Goal: Task Accomplishment & Management: Complete application form

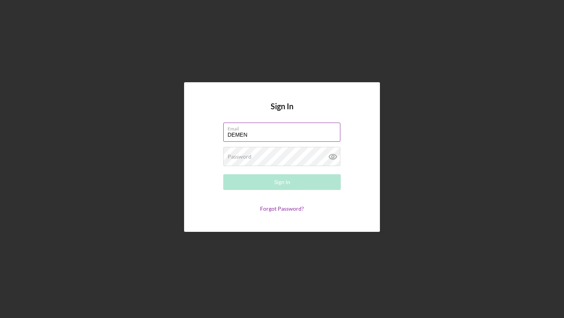
type input "[EMAIL_ADDRESS][DOMAIN_NAME]"
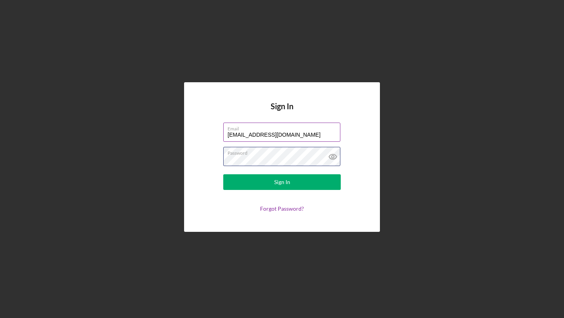
click at [223, 174] on button "Sign In" at bounding box center [282, 182] width 118 height 16
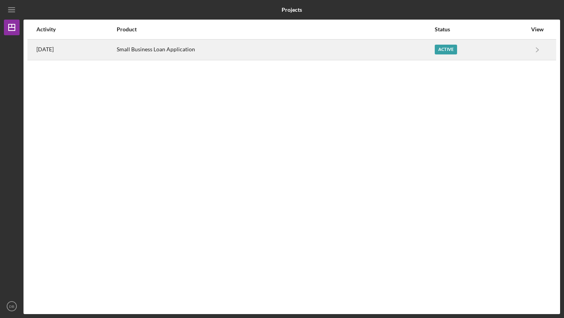
click at [172, 54] on div "Small Business Loan Application" at bounding box center [276, 50] width 318 height 20
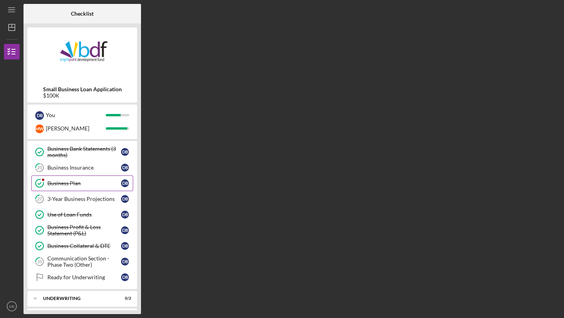
scroll to position [220, 0]
click at [79, 186] on link "Business Plan Business Plan D B" at bounding box center [82, 182] width 102 height 16
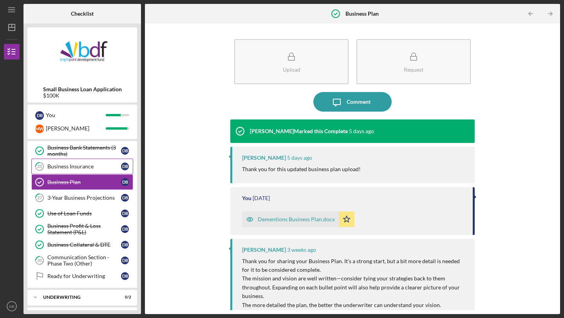
click at [80, 165] on div "Business Insurance" at bounding box center [84, 166] width 74 height 6
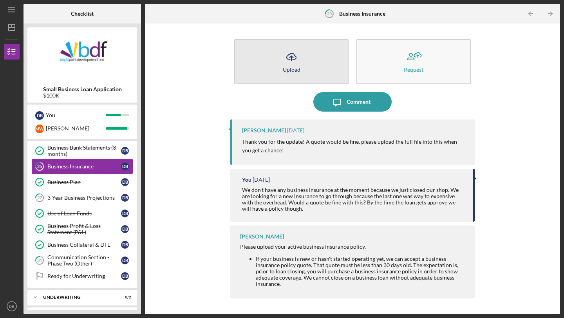
click at [285, 73] on button "Icon/Upload Upload" at bounding box center [291, 61] width 114 height 45
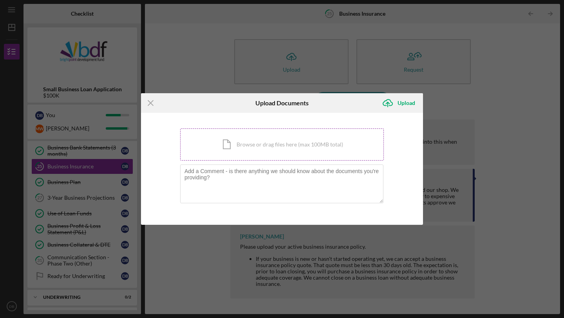
click at [238, 142] on div "Icon/Document Browse or drag files here (max 100MB total) Tap to choose files o…" at bounding box center [282, 145] width 204 height 32
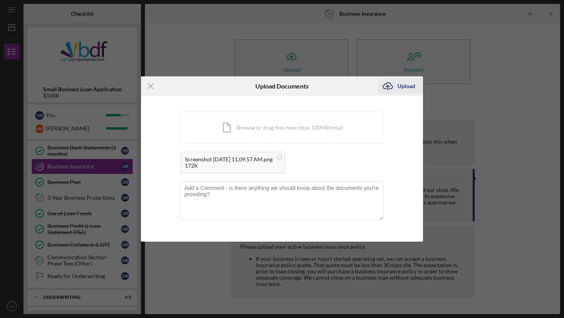
click at [403, 86] on div "Upload" at bounding box center [407, 86] width 18 height 16
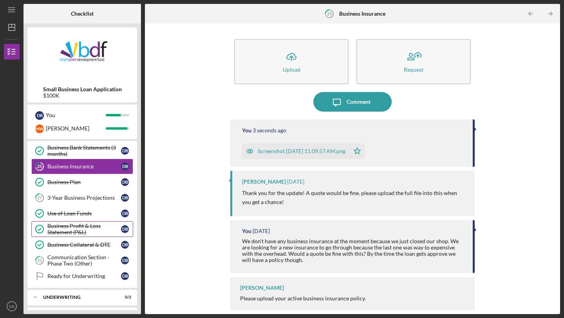
scroll to position [254, 0]
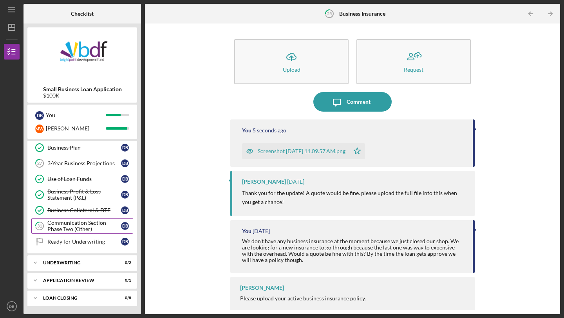
click at [79, 229] on div "Communication Section - Phase Two (Other)" at bounding box center [84, 226] width 74 height 13
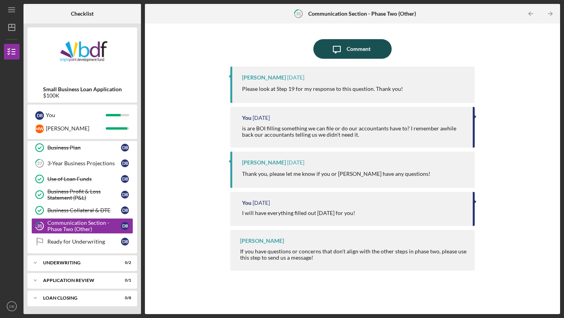
click at [342, 51] on icon "Icon/Message" at bounding box center [337, 49] width 20 height 20
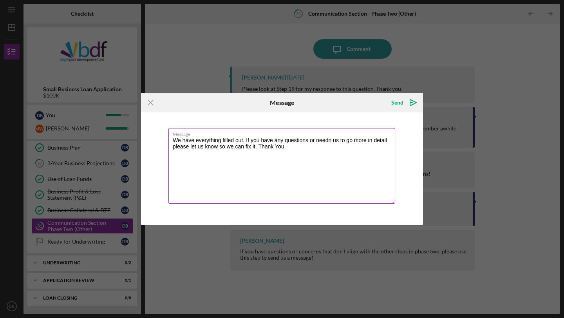
click at [325, 140] on textarea "We have everything filled out. If you have any questions or needn us to go more…" at bounding box center [282, 166] width 227 height 76
click at [328, 142] on textarea "We have everything filled out. If you have any questions or needn us to go more…" at bounding box center [282, 166] width 227 height 76
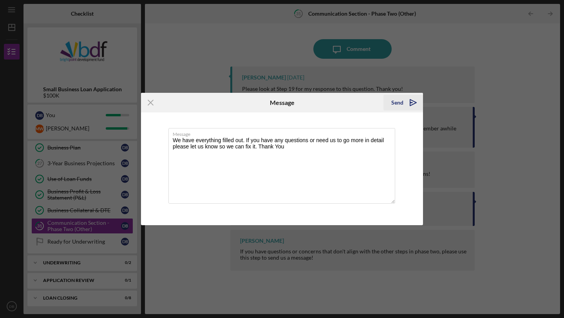
type textarea "We have everything filled out. If you have any questions or need us to go more …"
click at [401, 100] on div "Send" at bounding box center [398, 103] width 12 height 16
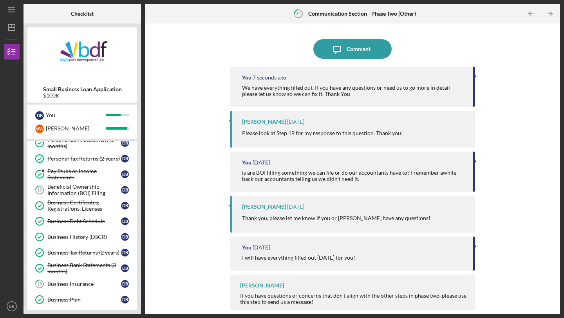
scroll to position [115, 0]
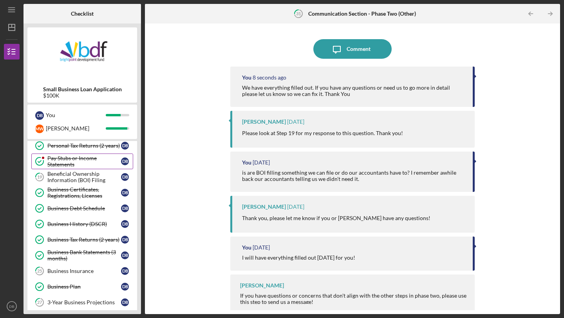
click at [85, 155] on link "Pay Stubs or Income Statements Pay Stubs or Income Statements D B" at bounding box center [82, 162] width 102 height 16
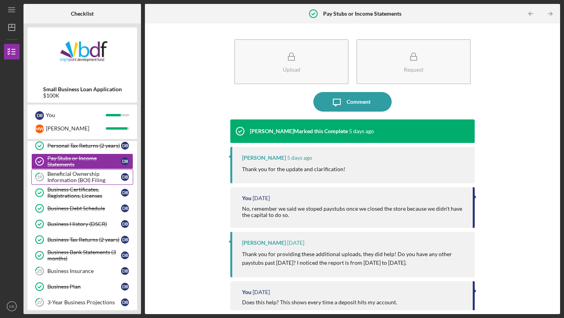
click at [91, 178] on div "Beneficial Ownership Information (BOI) Filing" at bounding box center [84, 177] width 74 height 13
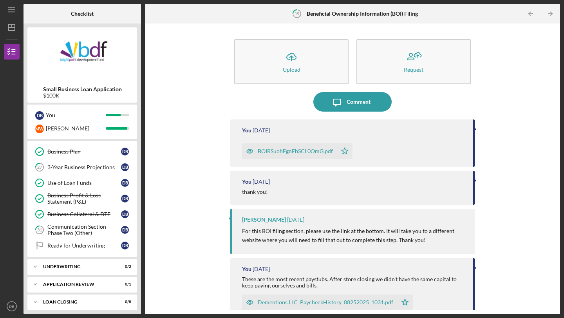
scroll to position [254, 0]
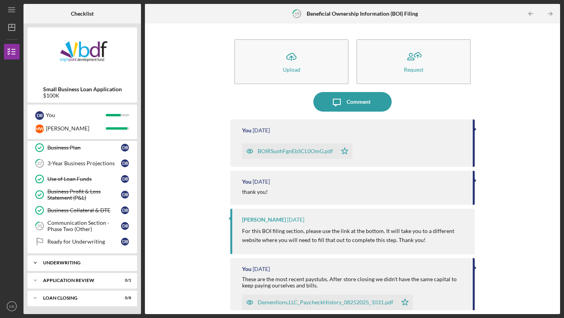
click at [82, 268] on div "Icon/Expander Underwriting 0 / 2" at bounding box center [82, 263] width 110 height 16
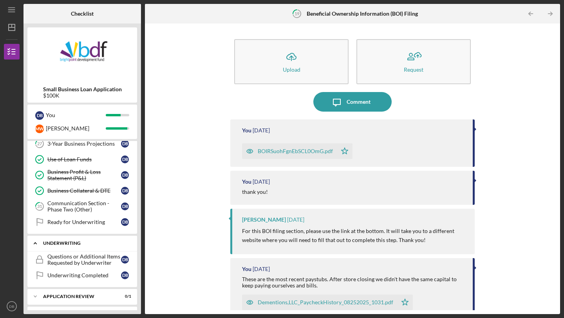
scroll to position [274, 0]
click at [88, 258] on div "Questions or Additional Items Requested by Underwriter" at bounding box center [84, 259] width 74 height 13
